Goal: Task Accomplishment & Management: Manage account settings

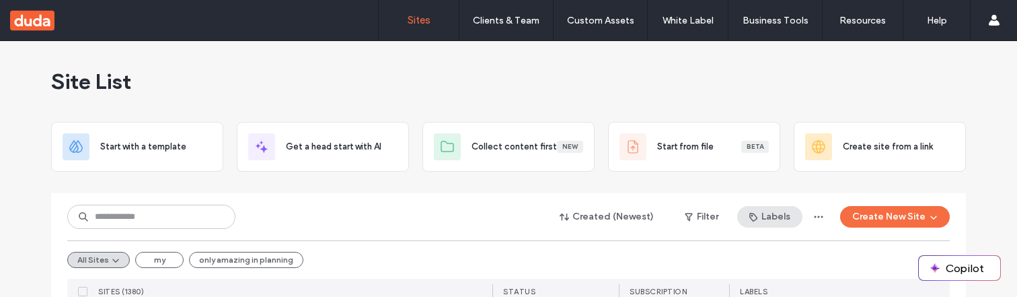
click at [761, 217] on button "Labels" at bounding box center [769, 217] width 65 height 22
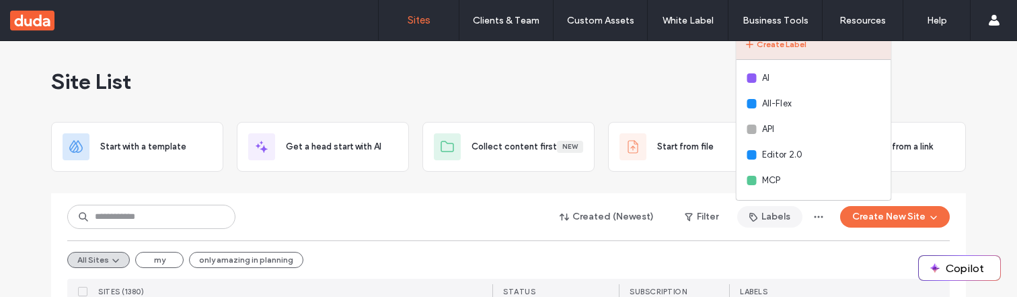
click at [875, 52] on button "Create Label" at bounding box center [813, 44] width 155 height 31
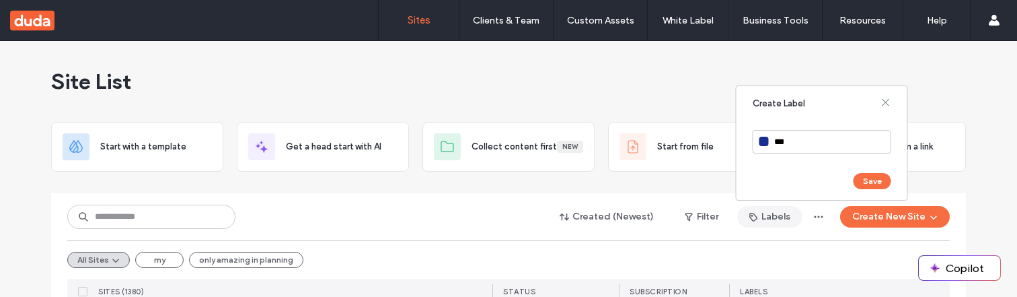
type input "***"
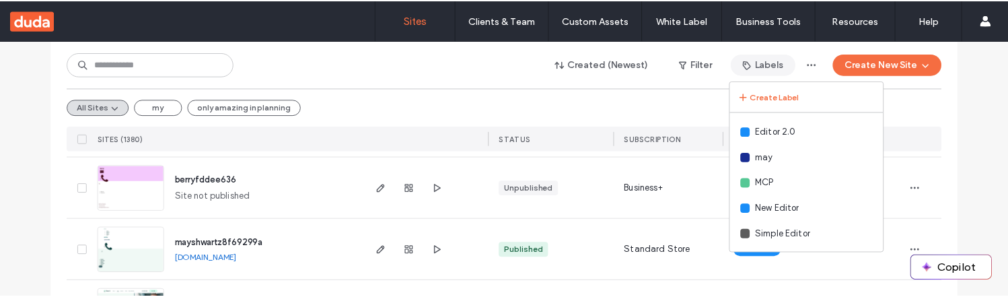
scroll to position [216, 0]
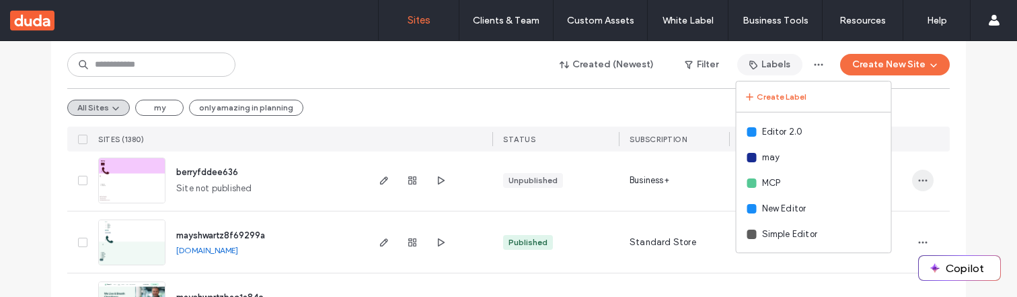
click at [917, 182] on icon "button" at bounding box center [922, 180] width 11 height 11
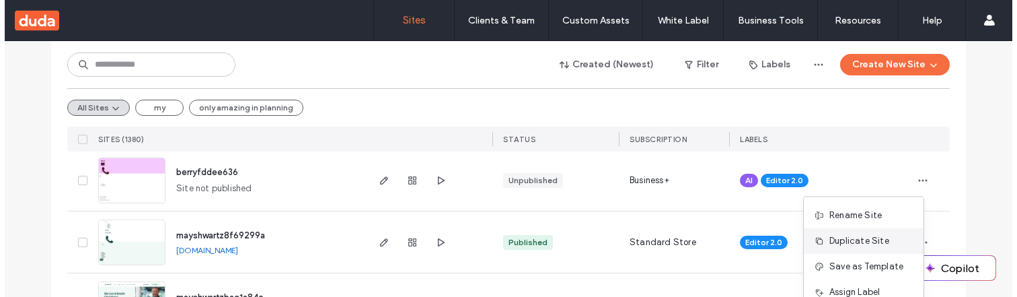
scroll to position [25, 0]
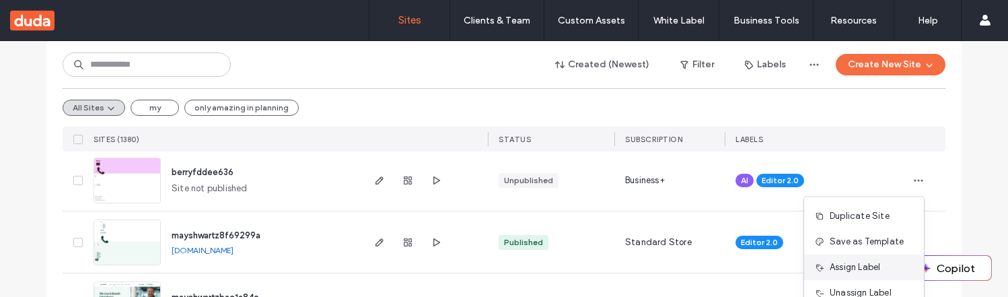
click at [867, 259] on div "Assign Label" at bounding box center [864, 267] width 120 height 26
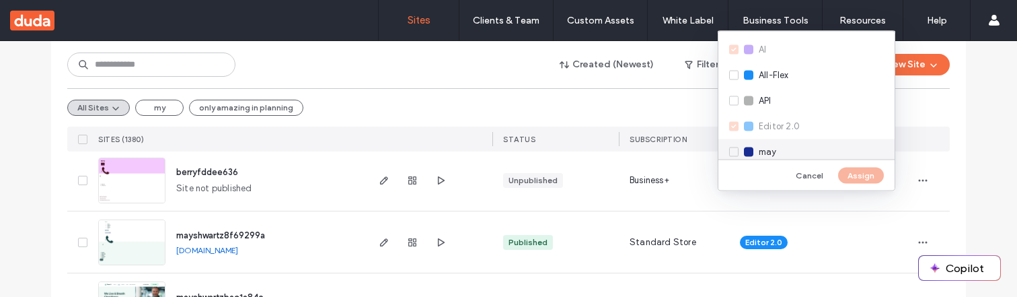
click at [762, 147] on span "may" at bounding box center [768, 151] width 18 height 13
click at [853, 167] on button "Assign" at bounding box center [861, 175] width 46 height 16
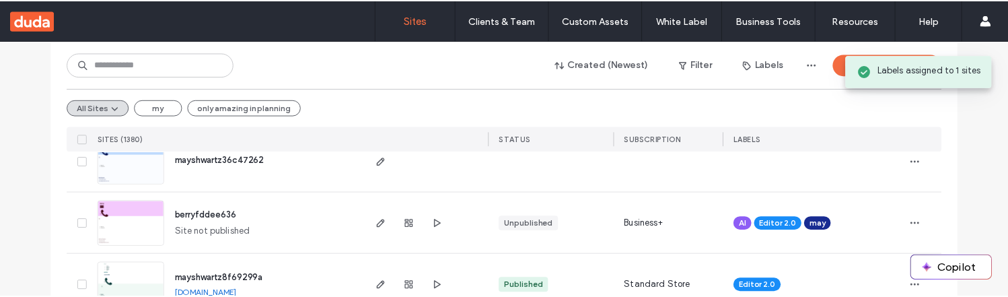
scroll to position [169, 0]
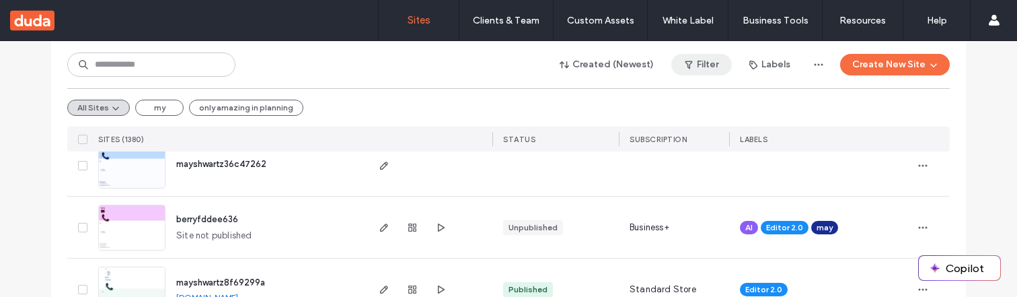
click at [706, 56] on button "Filter" at bounding box center [701, 65] width 61 height 22
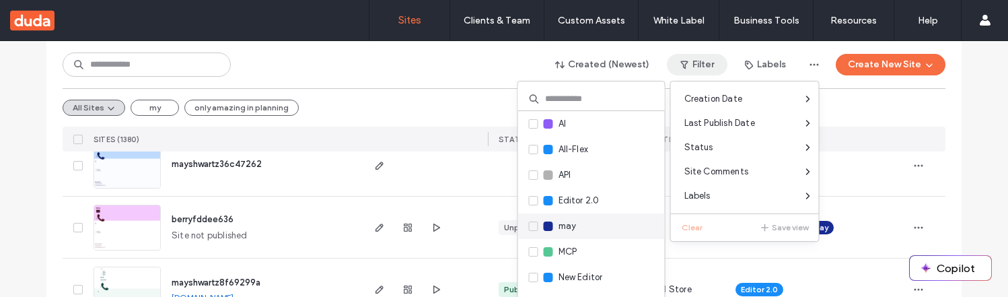
click at [574, 217] on div "may" at bounding box center [591, 226] width 147 height 26
click at [539, 227] on label "may" at bounding box center [553, 226] width 48 height 15
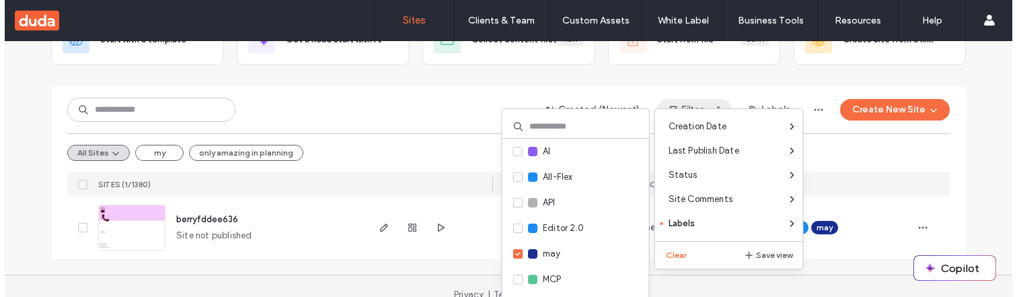
scroll to position [124, 0]
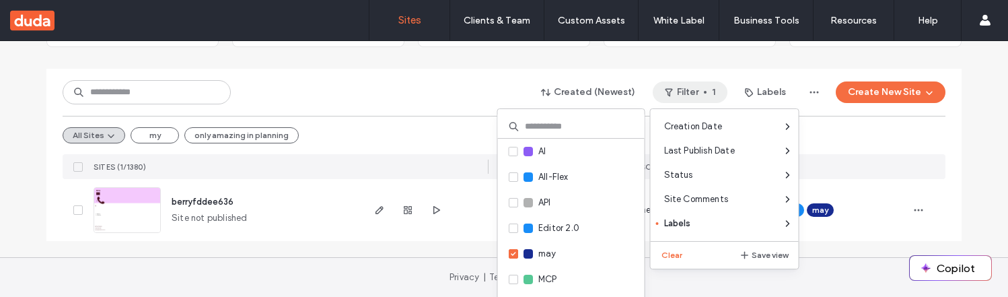
click at [453, 129] on div "All Sites my only amazing in planning" at bounding box center [504, 135] width 882 height 38
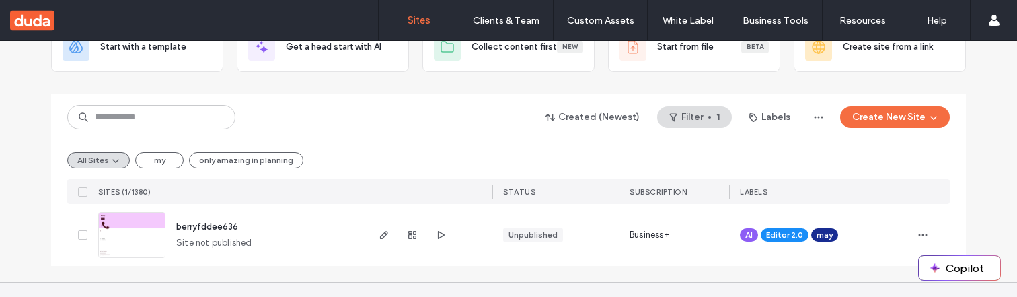
scroll to position [100, 0]
click at [702, 123] on button "Filter 1" at bounding box center [694, 117] width 75 height 22
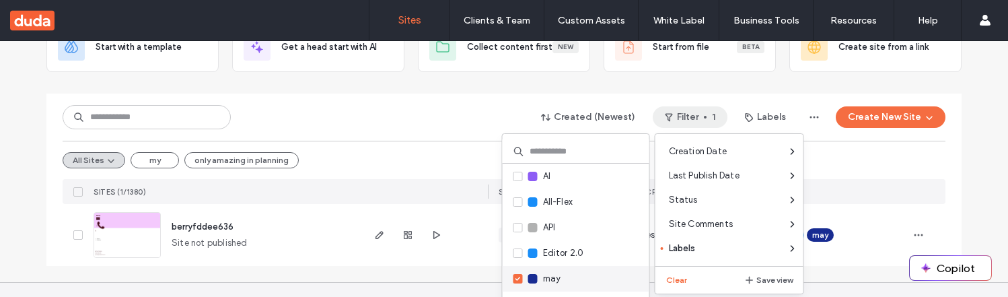
click at [552, 282] on span "may" at bounding box center [552, 278] width 18 height 13
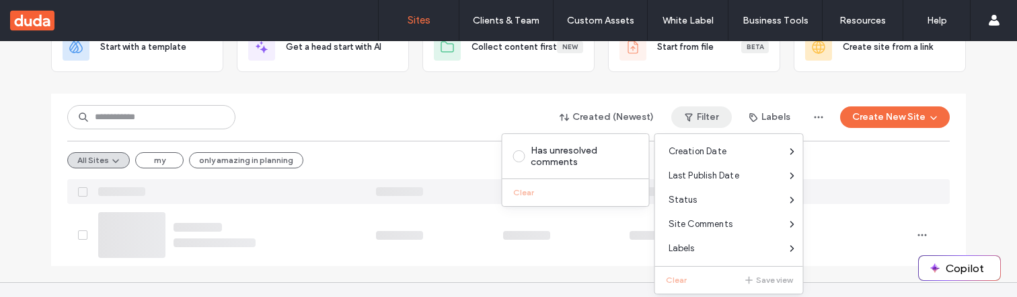
click at [992, 149] on div "Site List Start with a template Get a head start with AI Collect content first …" at bounding box center [508, 111] width 1017 height 340
